Goal: Check status: Check status

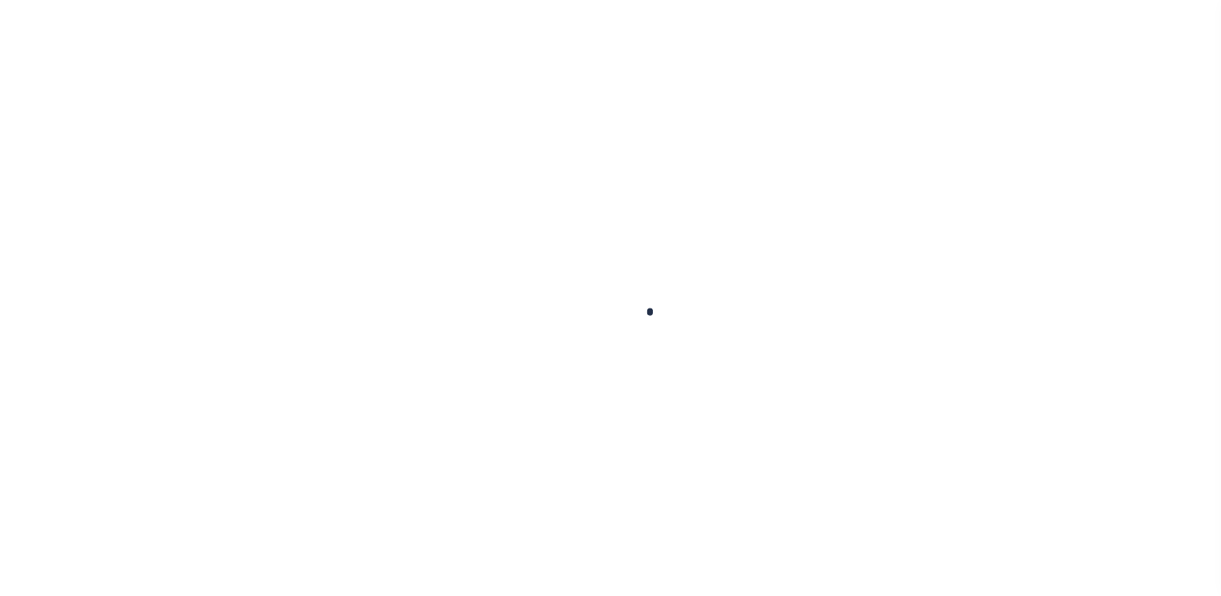
type input "711893850"
type input "MEDSTATE, L.L.C."
select select
type input "[STREET_ADDRESS][PERSON_NAME] AND 2-X"
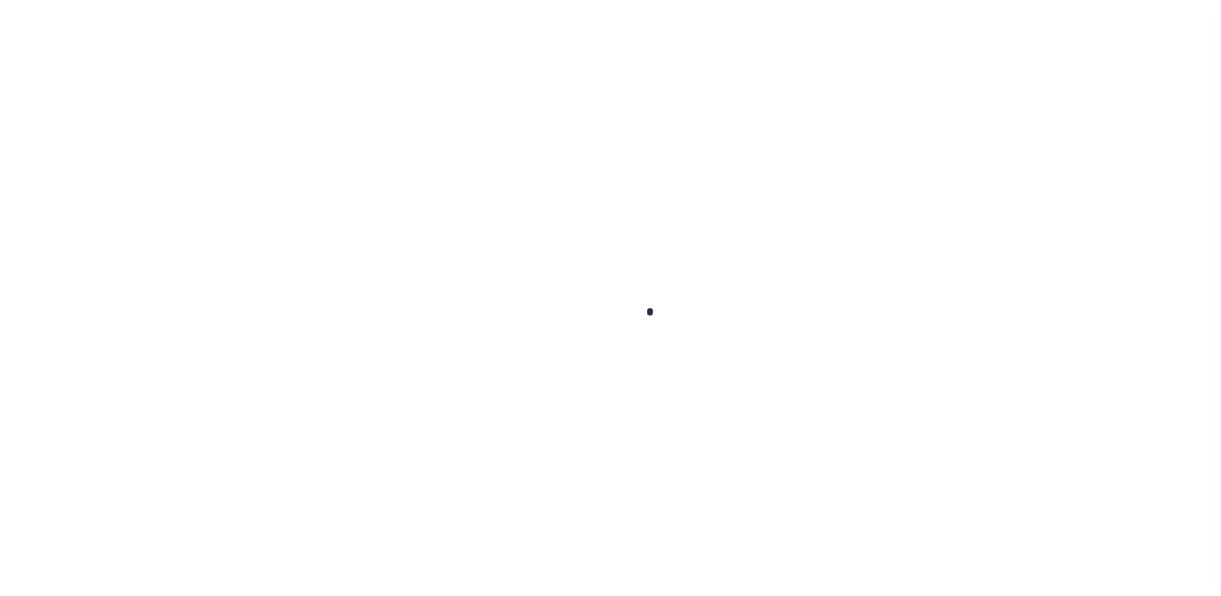
type input "[PERSON_NAME] LA 70433"
select select "NonEscrow"
select select "4950"
select select "2464"
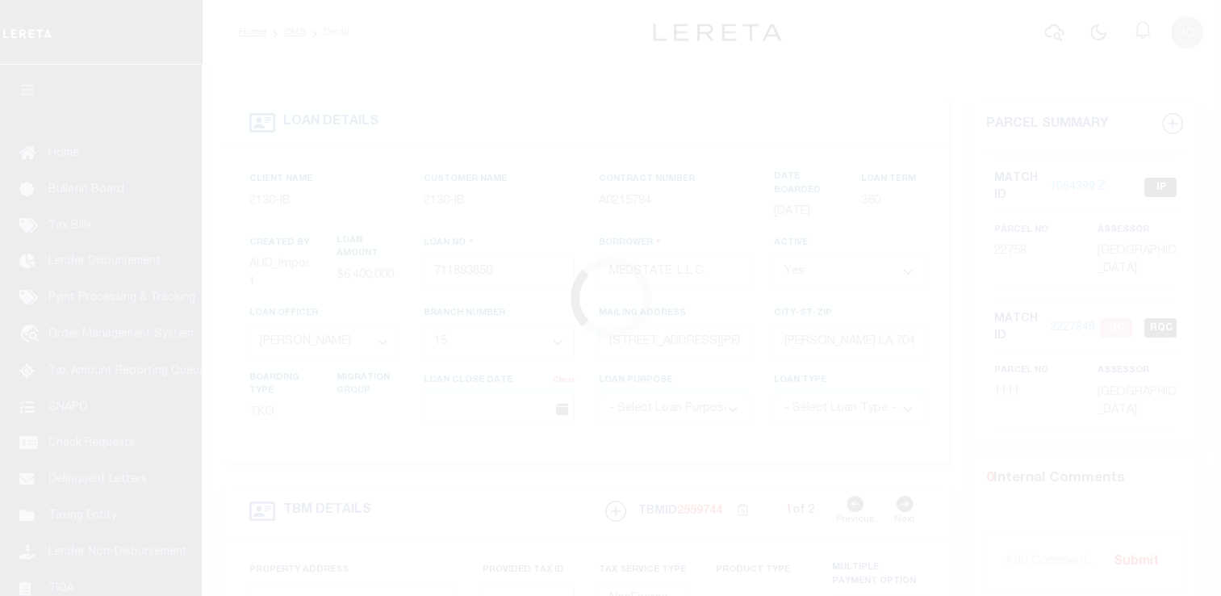
type input "[STREET_ADDRESS][PERSON_NAME] AND 2-X"
type input "1068111276"
select select
type input "[PERSON_NAME] LA 70433"
type input "Eastern"
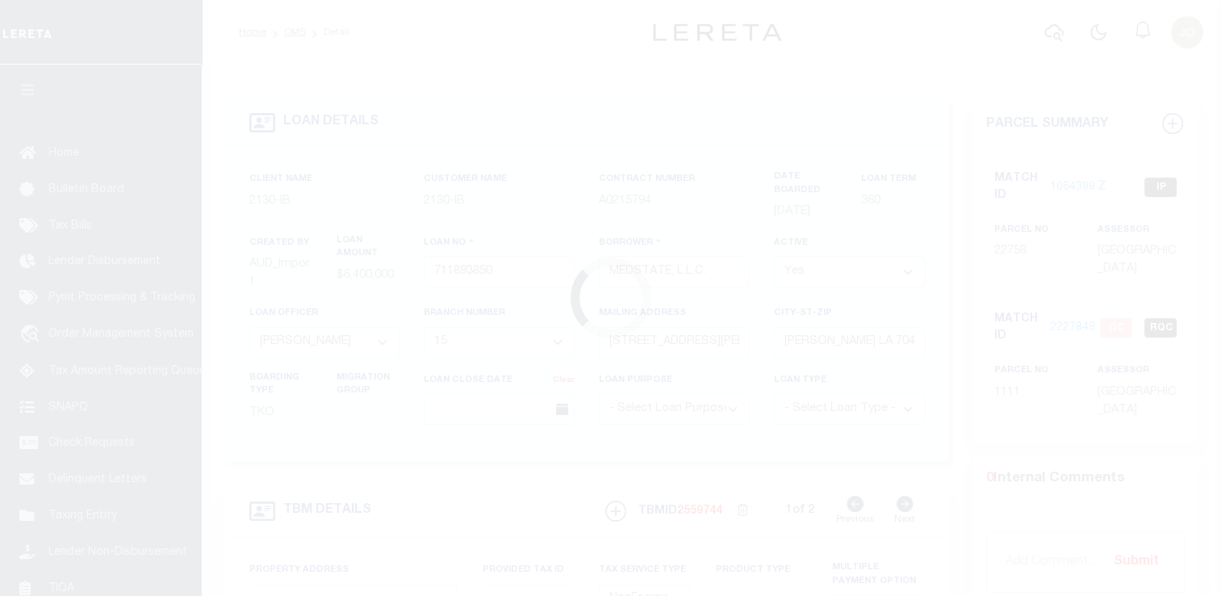
type input "LA"
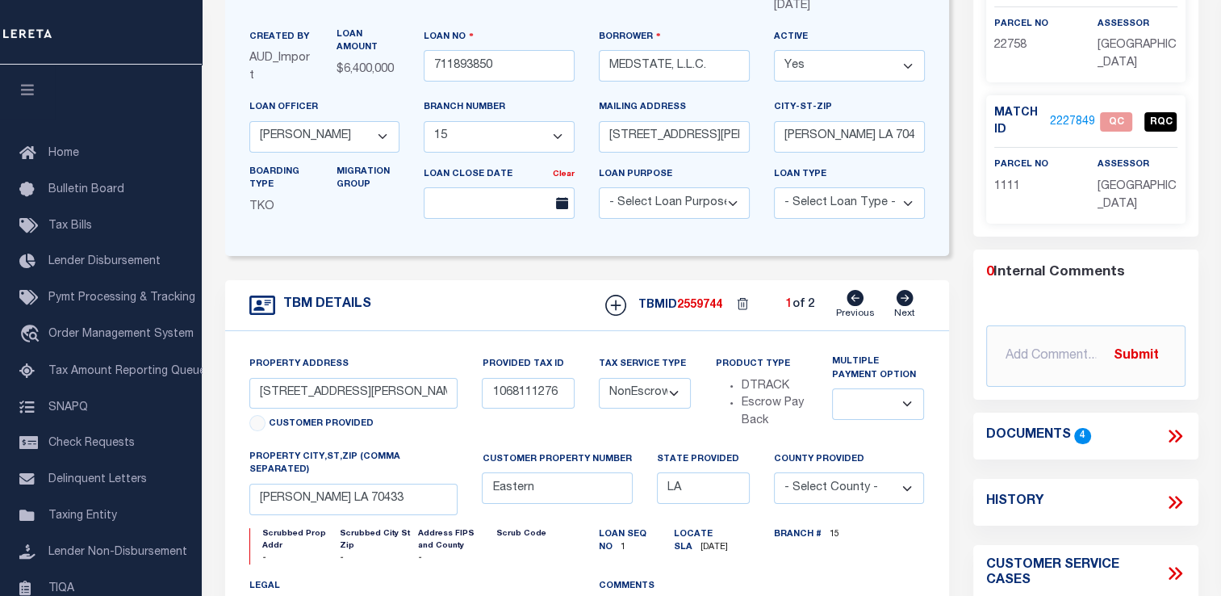
scroll to position [203, 0]
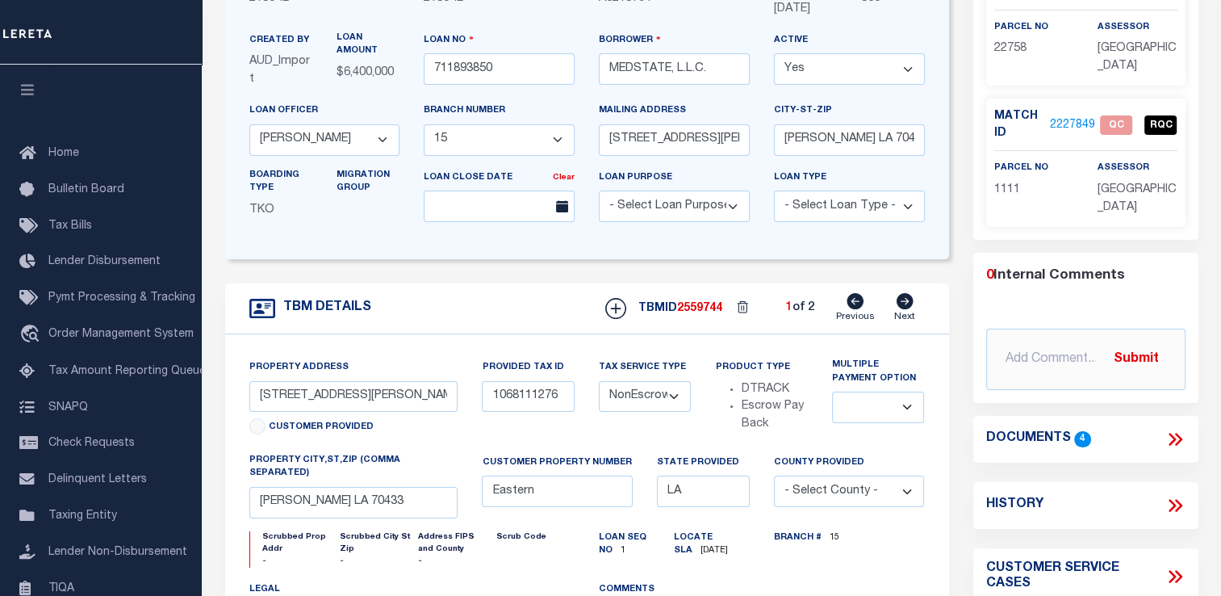
click at [1175, 439] on icon at bounding box center [1175, 439] width 21 height 21
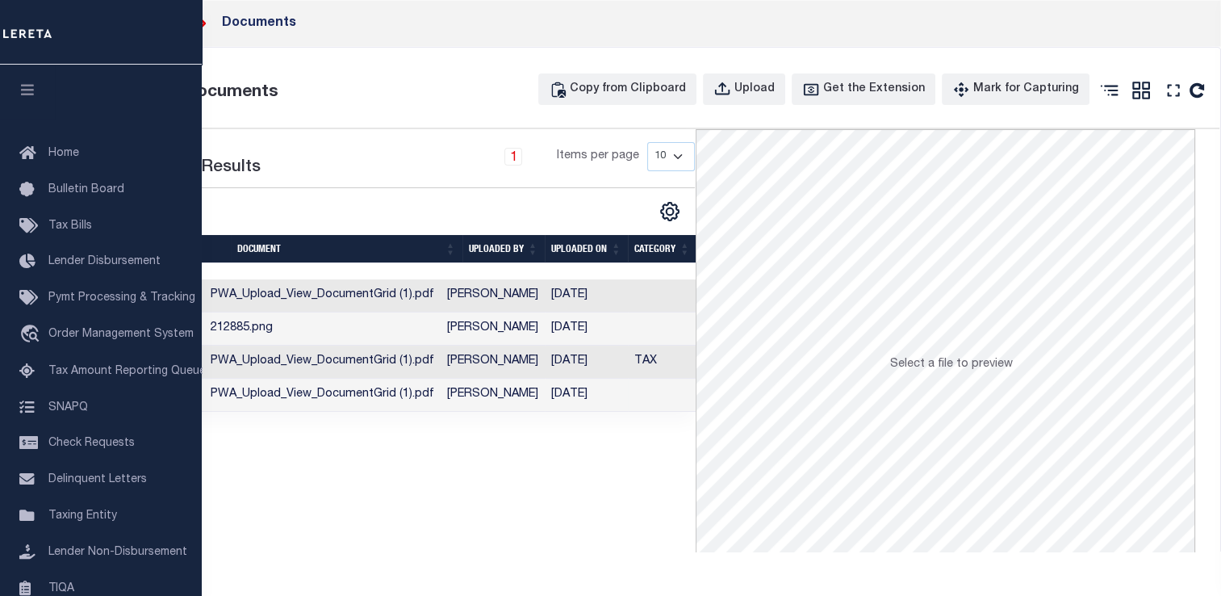
drag, startPoint x: 411, startPoint y: 288, endPoint x: 383, endPoint y: 408, distance: 122.7
click at [383, 408] on td "PWA_Upload_View_DocumentGrid (1).pdf" at bounding box center [322, 395] width 236 height 33
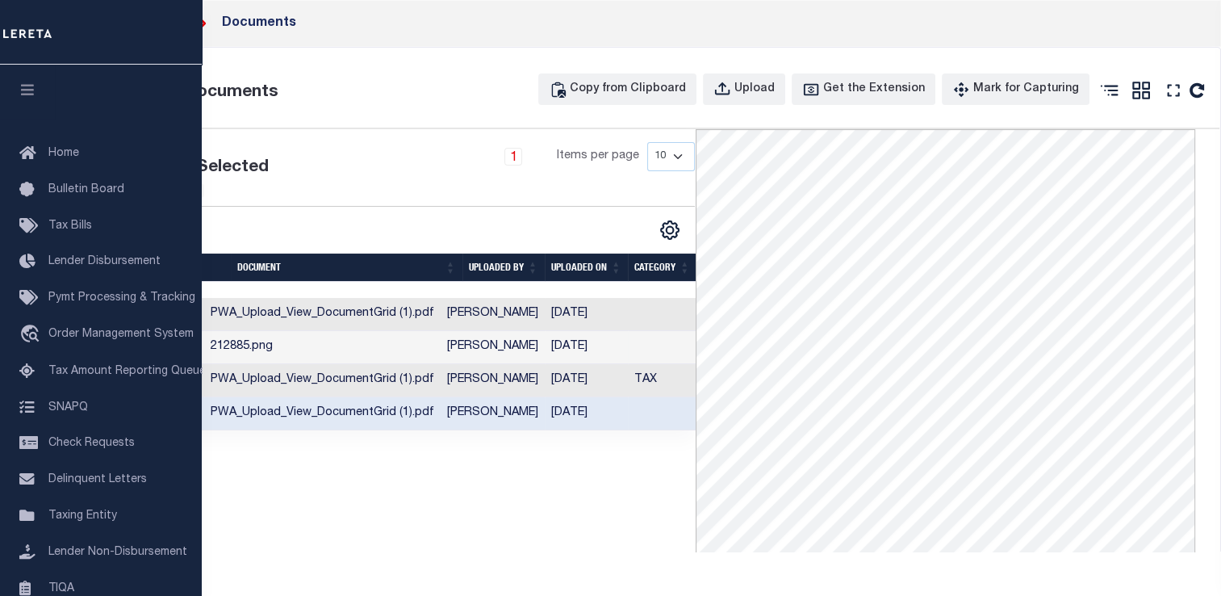
click at [413, 364] on td "212885.png" at bounding box center [322, 347] width 236 height 33
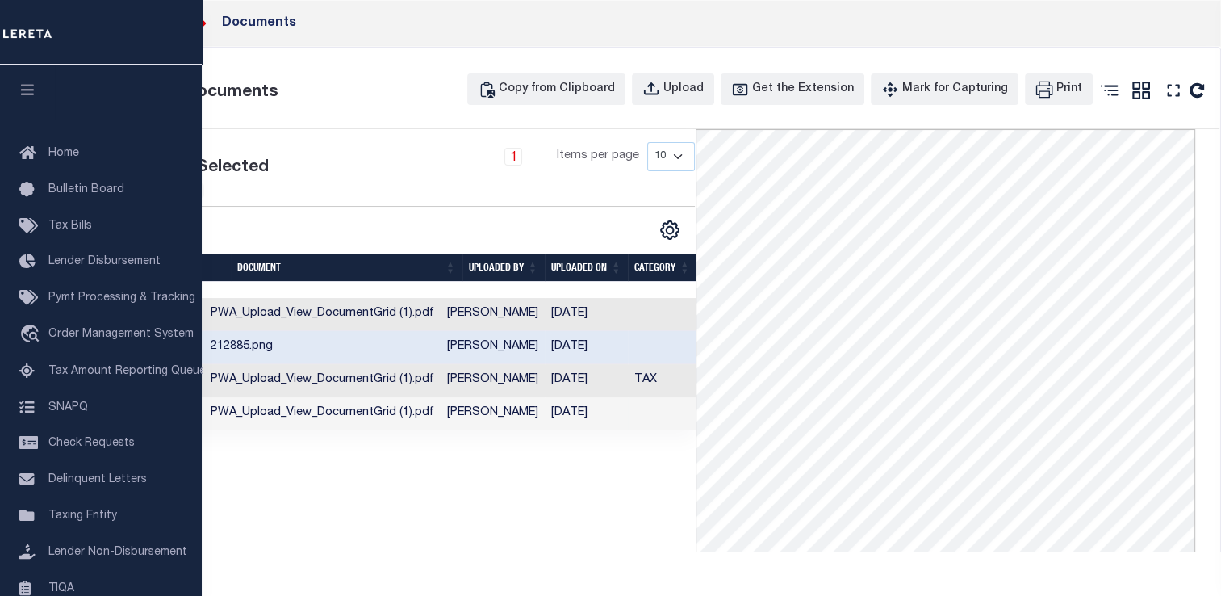
click at [441, 430] on td "PWA_Upload_View_DocumentGrid (1).pdf" at bounding box center [322, 413] width 236 height 33
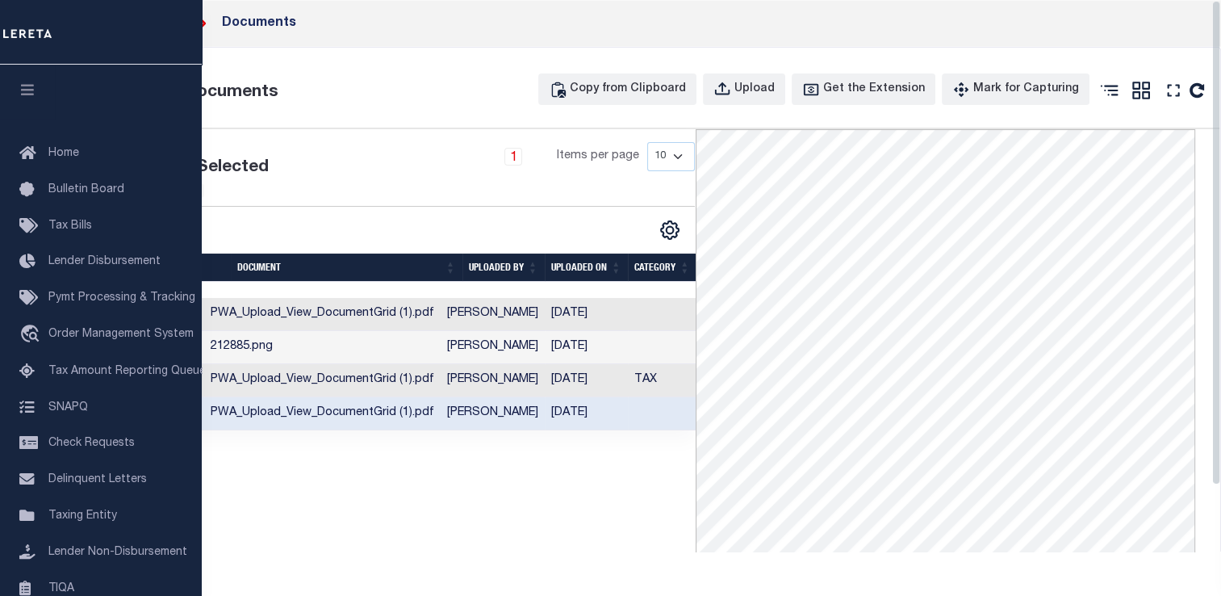
click at [618, 538] on div "1 Selected 4 Results 1 Items per page 10 25 50 100" at bounding box center [435, 371] width 524 height 484
click at [659, 526] on div "1 Selected 4 Results 1 Items per page 10 25 50 100" at bounding box center [435, 371] width 524 height 484
